Goal: Task Accomplishment & Management: Complete application form

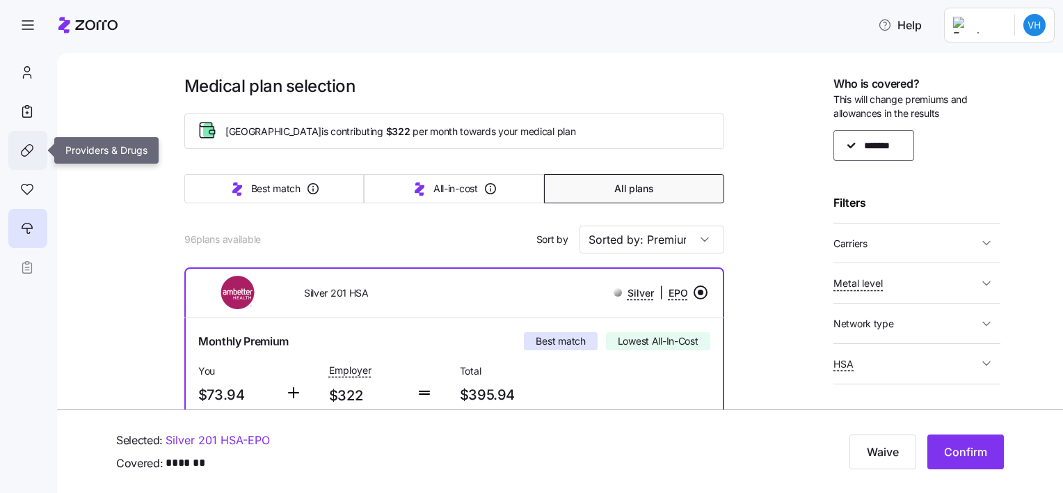
click at [26, 150] on icon at bounding box center [26, 150] width 15 height 17
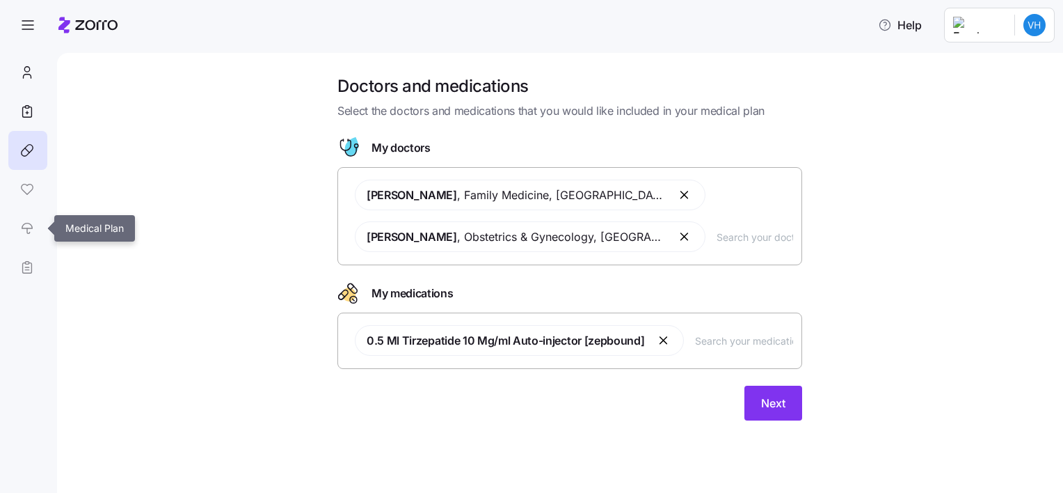
click at [24, 229] on link at bounding box center [27, 228] width 38 height 39
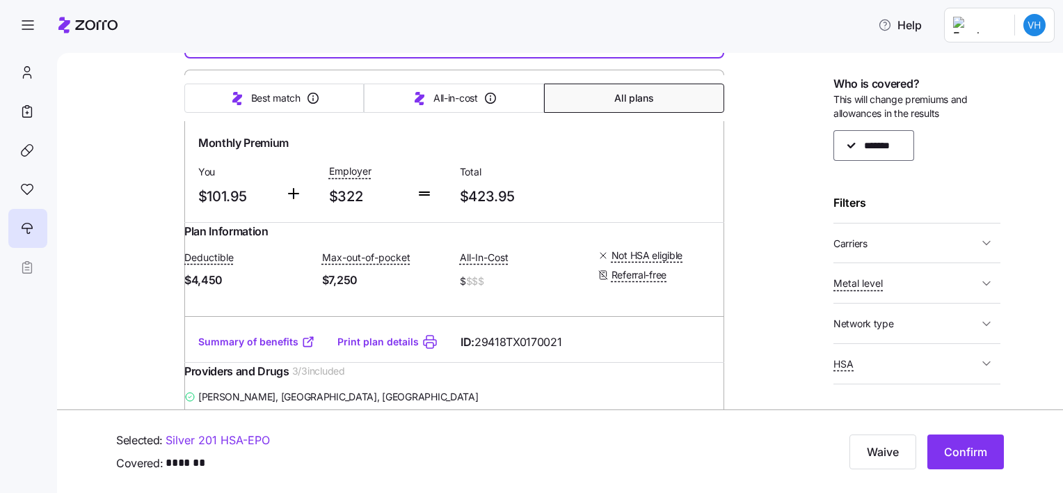
scroll to position [631, 0]
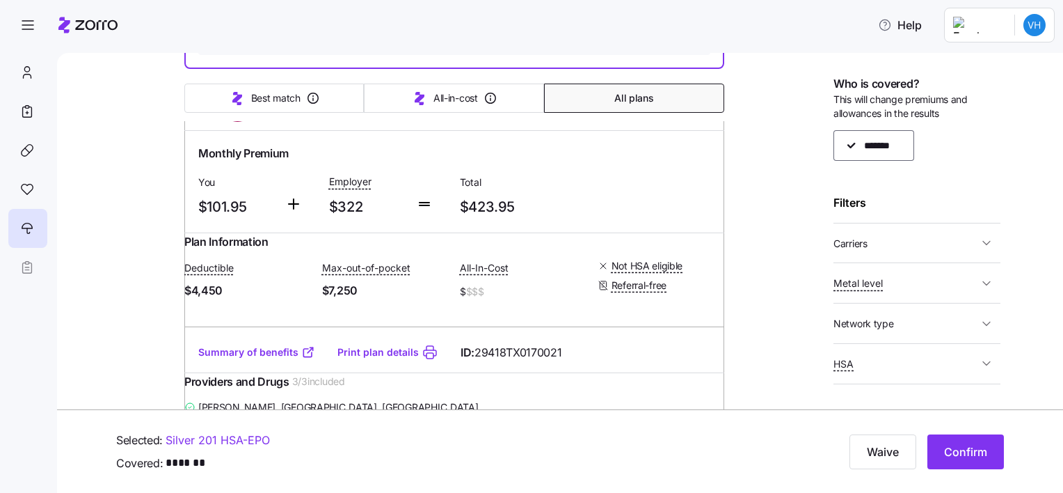
click at [694, 112] on input "radio" at bounding box center [701, 105] width 14 height 14
radio input "true"
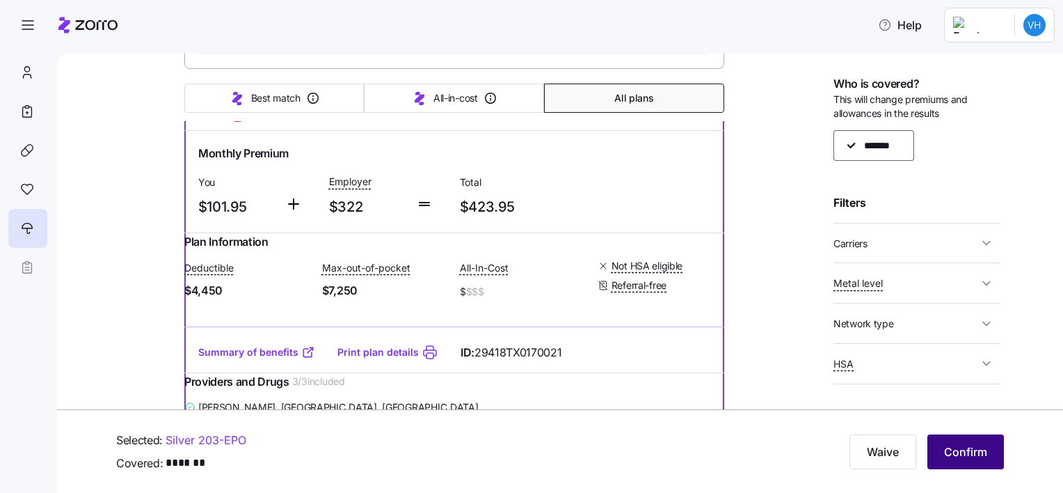
click at [952, 451] on span "Confirm" at bounding box center [965, 451] width 43 height 17
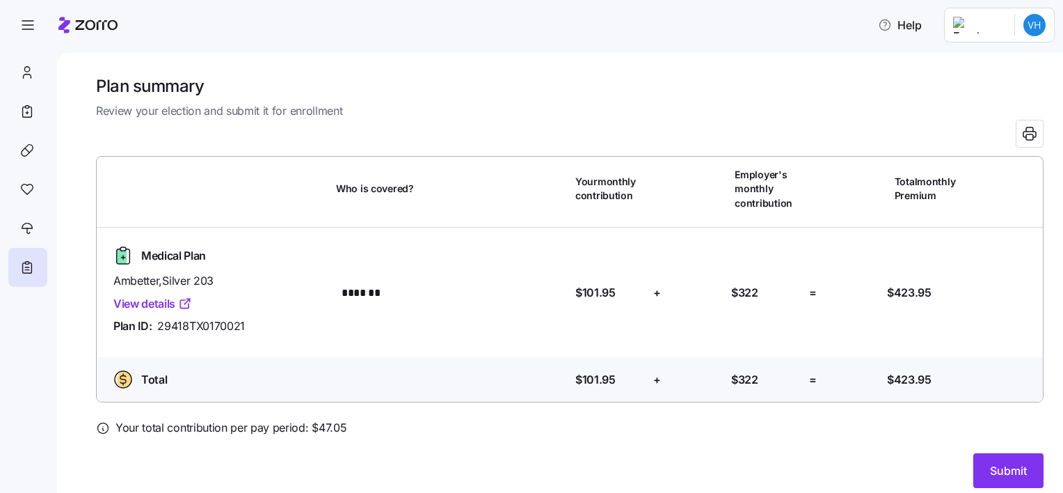
scroll to position [11, 0]
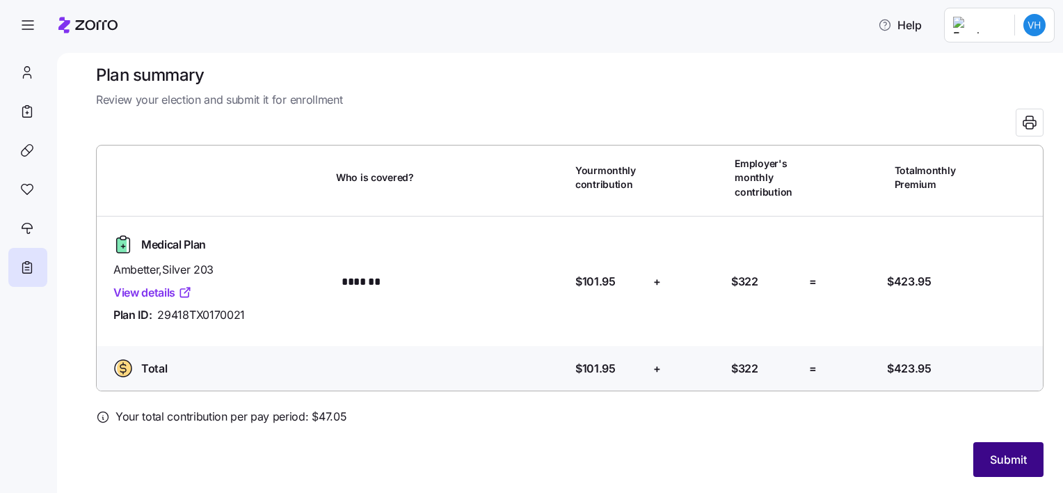
click at [997, 464] on span "Submit" at bounding box center [1008, 459] width 37 height 17
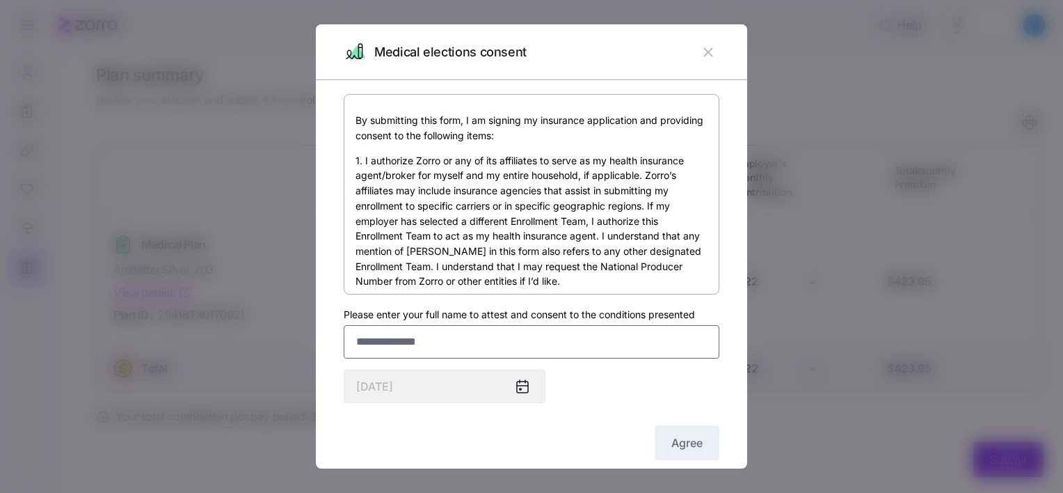
click at [462, 340] on input "Please enter your full name to attest and consent to the conditions presented" at bounding box center [532, 341] width 376 height 33
type input "**********"
click at [655, 445] on button "Agree" at bounding box center [687, 442] width 65 height 35
